Goal: Check status: Check status

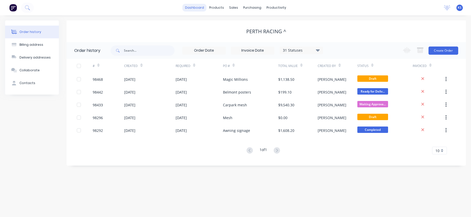
click at [198, 8] on link "dashboard" at bounding box center [195, 8] width 24 height 8
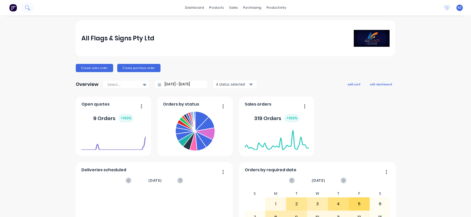
click at [27, 6] on icon at bounding box center [27, 7] width 5 height 5
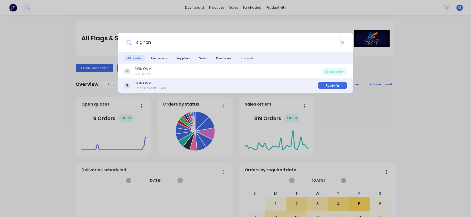
type input "signon"
click at [133, 86] on div "SIGN ON ^ Sales Order #98416" at bounding box center [221, 86] width 194 height 10
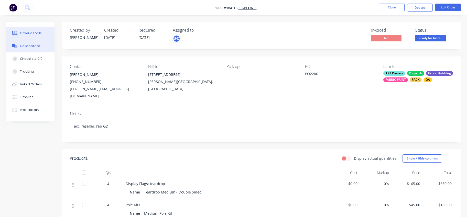
click at [26, 43] on button "Collaborate" at bounding box center [30, 46] width 49 height 13
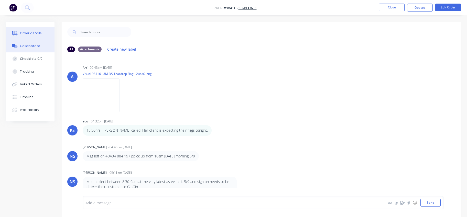
click at [33, 33] on div "Order details" at bounding box center [31, 33] width 22 height 5
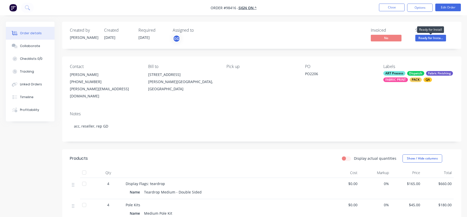
click at [423, 39] on span "Ready for Insta..." at bounding box center [431, 38] width 31 height 6
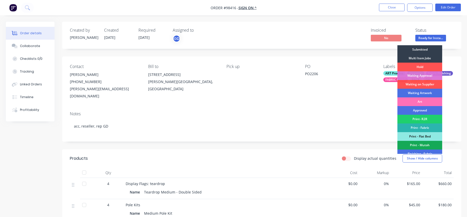
scroll to position [109, 0]
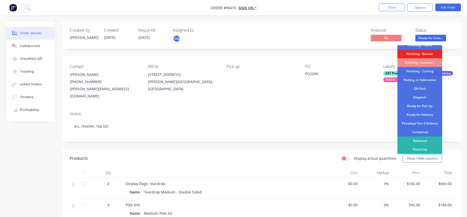
click at [333, 31] on div "Invoiced No Status Ready for Insta... Submitted Multi Item Jobs Hold Waiting Ap…" at bounding box center [339, 35] width 230 height 15
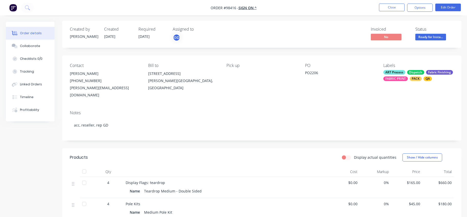
scroll to position [0, 0]
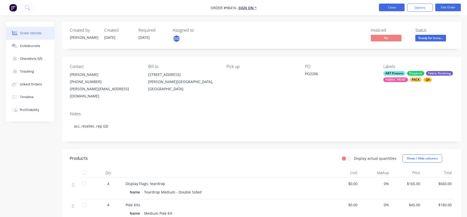
click at [385, 7] on button "Close" at bounding box center [392, 8] width 26 height 8
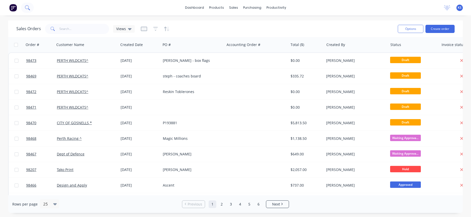
click at [28, 7] on icon at bounding box center [27, 7] width 5 height 5
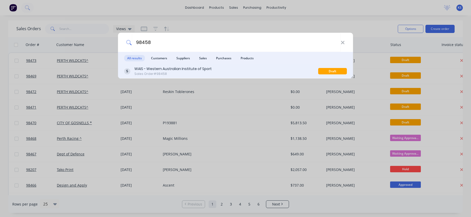
type input "98458"
click at [140, 70] on div "WAIS - Western Australian Institute of Sport" at bounding box center [172, 68] width 77 height 5
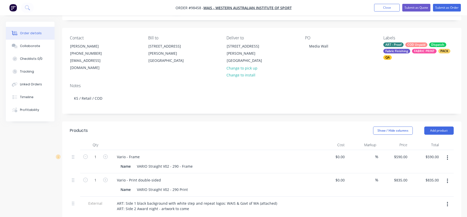
scroll to position [26, 0]
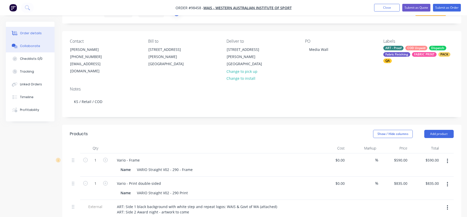
click at [24, 46] on div "Collaborate" at bounding box center [30, 46] width 20 height 5
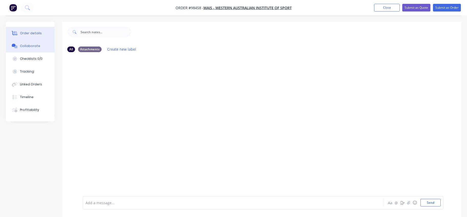
click at [24, 32] on div "Order details" at bounding box center [31, 33] width 22 height 5
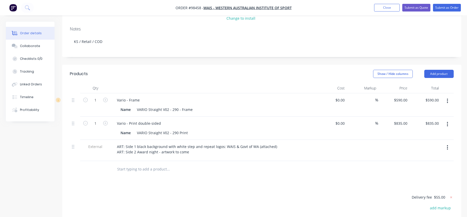
scroll to position [102, 0]
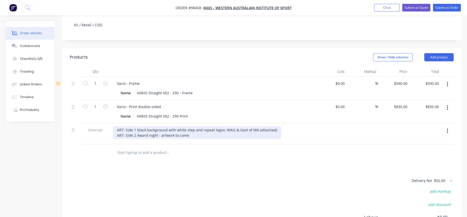
click at [273, 127] on div "ART: Side 1 black background with white step and repeat logos: WAIS & Govt of W…" at bounding box center [197, 133] width 169 height 13
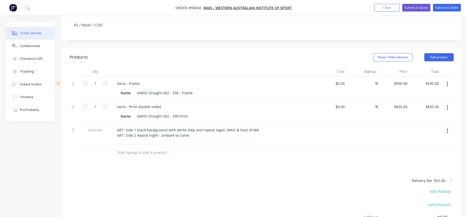
click at [148, 148] on input "text" at bounding box center [168, 153] width 102 height 10
click at [443, 53] on button "Add product" at bounding box center [439, 57] width 29 height 8
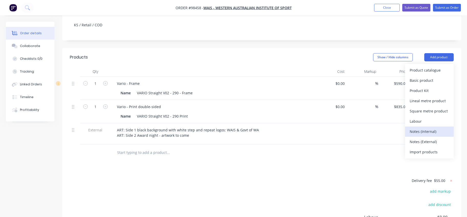
click at [430, 128] on div "Notes (Internal)" at bounding box center [429, 131] width 39 height 7
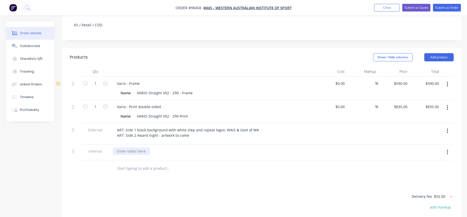
click at [124, 148] on div at bounding box center [131, 151] width 37 height 7
click at [186, 148] on div "ART: please use white WAIS logo from JOb" at bounding box center [153, 151] width 80 height 7
click at [131, 170] on div at bounding box center [203, 169] width 184 height 17
click at [386, 9] on button "Close" at bounding box center [387, 8] width 26 height 8
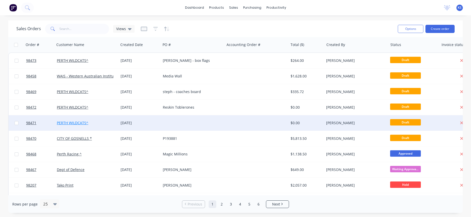
click at [64, 123] on link "PERTH WILDCATS^" at bounding box center [72, 123] width 31 height 5
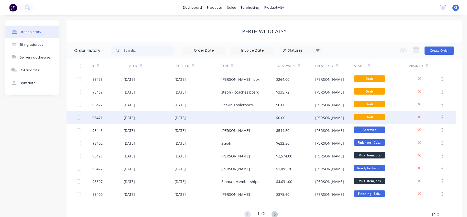
click at [99, 118] on div "98471" at bounding box center [97, 117] width 10 height 5
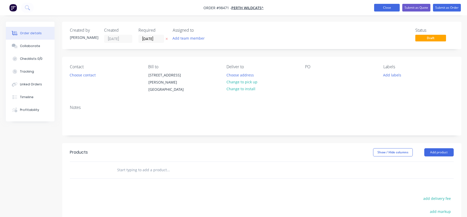
click at [393, 8] on button "Close" at bounding box center [387, 8] width 26 height 8
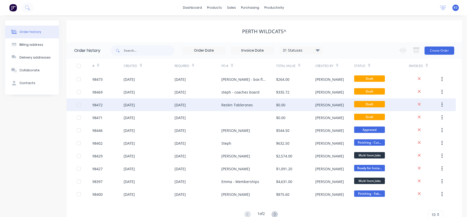
click at [132, 106] on div "[DATE]" at bounding box center [129, 104] width 11 height 5
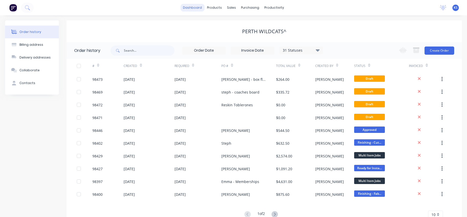
click at [199, 10] on link "dashboard" at bounding box center [193, 8] width 24 height 8
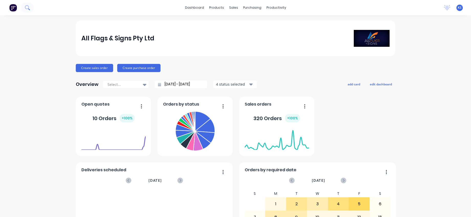
click at [29, 8] on icon at bounding box center [27, 7] width 5 height 5
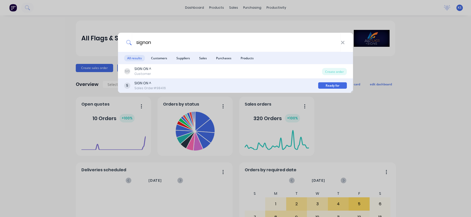
type input "signon"
click at [153, 83] on div "SIGN ON ^" at bounding box center [149, 83] width 31 height 5
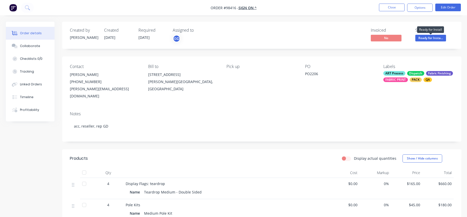
click at [425, 36] on span "Ready for Insta..." at bounding box center [431, 38] width 31 height 6
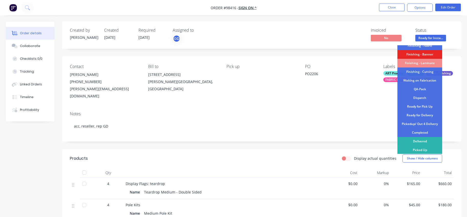
scroll to position [109, 0]
click at [424, 149] on div "Picked Up" at bounding box center [420, 149] width 45 height 9
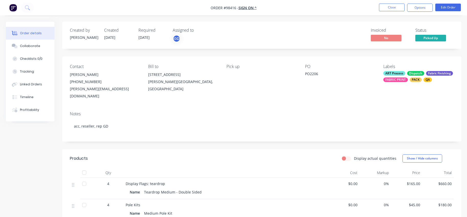
click at [324, 36] on div "Invoiced No Status Picked Up" at bounding box center [339, 35] width 230 height 15
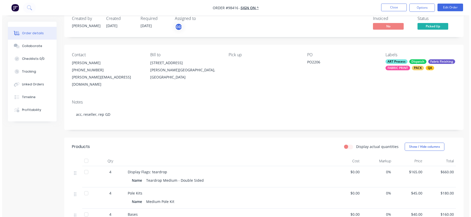
scroll to position [0, 0]
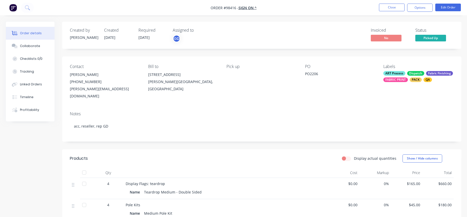
click at [146, 108] on div "Notes acc, reseller, rep GD" at bounding box center [262, 125] width 400 height 34
click at [384, 6] on button "Close" at bounding box center [392, 8] width 26 height 8
